Goal: Information Seeking & Learning: Learn about a topic

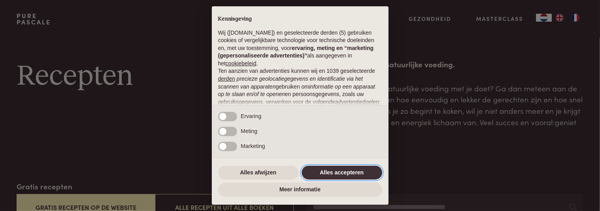
click at [337, 173] on button "Alles accepteren" at bounding box center [342, 173] width 80 height 14
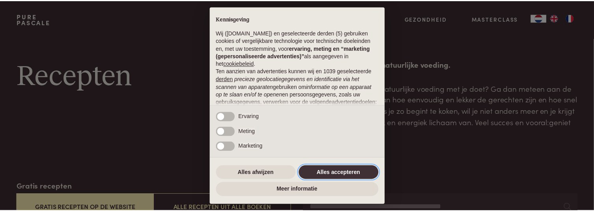
scroll to position [106, 0]
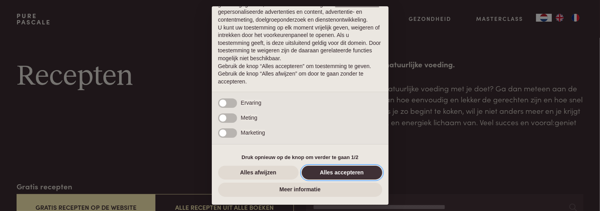
click at [328, 171] on button "Alles accepteren" at bounding box center [342, 173] width 80 height 14
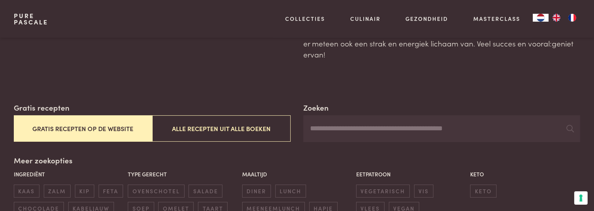
scroll to position [118, 0]
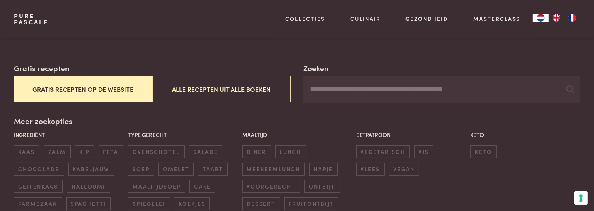
click at [99, 96] on button "Gratis recepten op de website" at bounding box center [83, 89] width 138 height 26
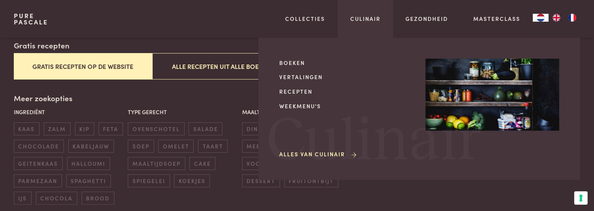
scroll to position [0, 0]
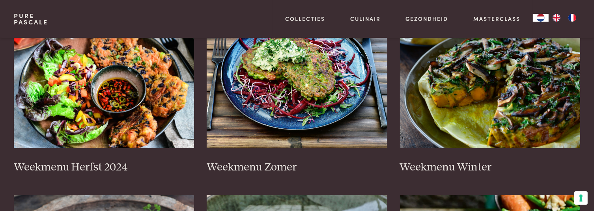
scroll to position [197, 0]
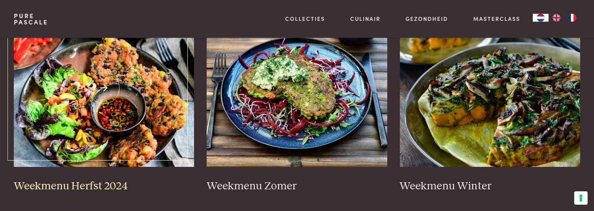
click at [107, 186] on h3 "Weekmenu Herfst 2024" at bounding box center [104, 187] width 181 height 14
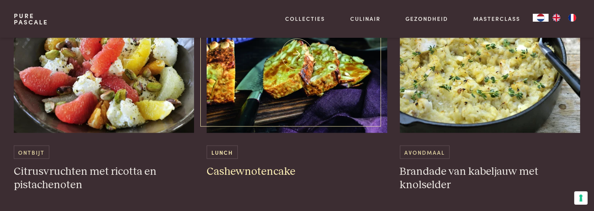
scroll to position [1183, 0]
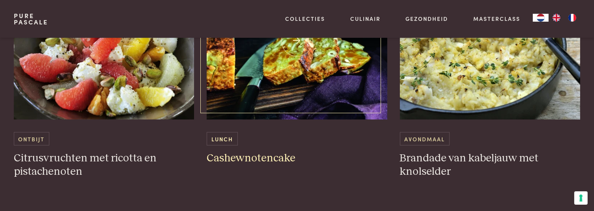
click at [254, 158] on h3 "Cashewnotencake" at bounding box center [297, 159] width 181 height 14
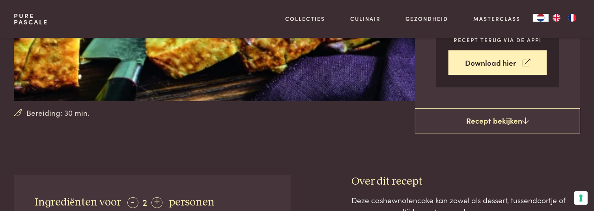
scroll to position [158, 0]
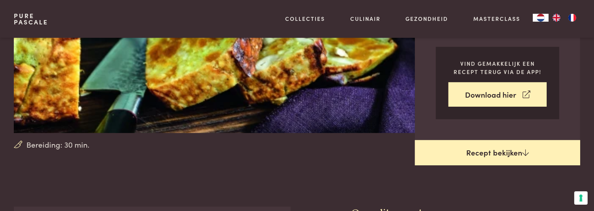
click at [500, 147] on link "Recept bekijken" at bounding box center [497, 152] width 165 height 25
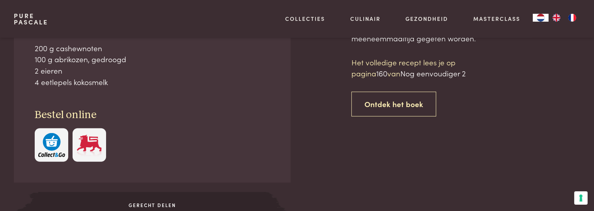
scroll to position [364, 0]
